Goal: Find contact information: Find contact information

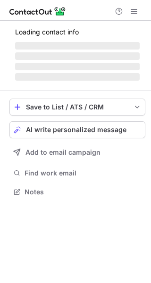
scroll to position [206, 151]
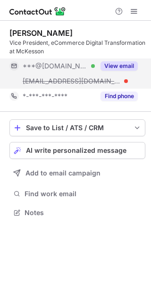
click at [119, 64] on button "View email" at bounding box center [118, 65] width 37 height 9
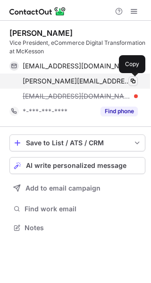
click at [131, 82] on span at bounding box center [133, 81] width 8 height 8
